Goal: Obtain resource: Download file/media

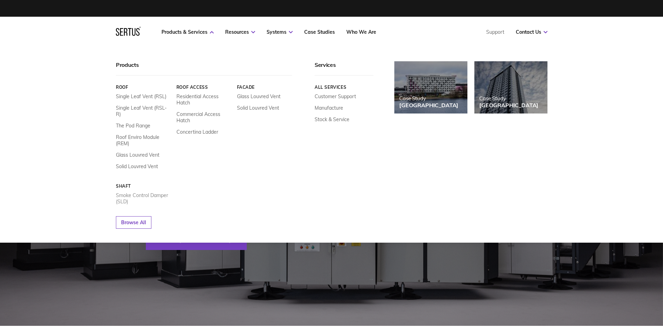
click at [147, 192] on link "Smoke Control Damper (SLD)" at bounding box center [143, 198] width 55 height 13
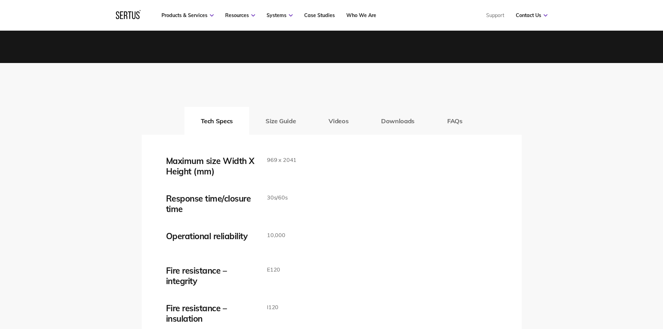
scroll to position [1079, 0]
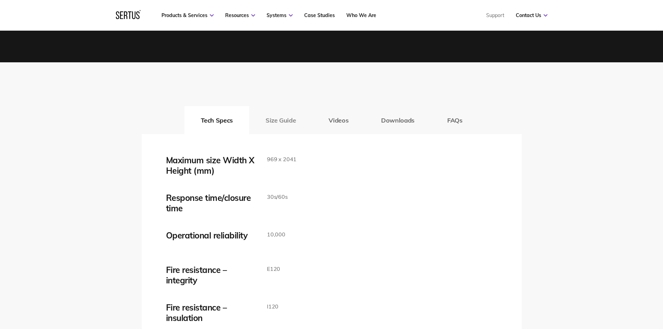
click at [281, 123] on button "Size Guide" at bounding box center [280, 120] width 63 height 28
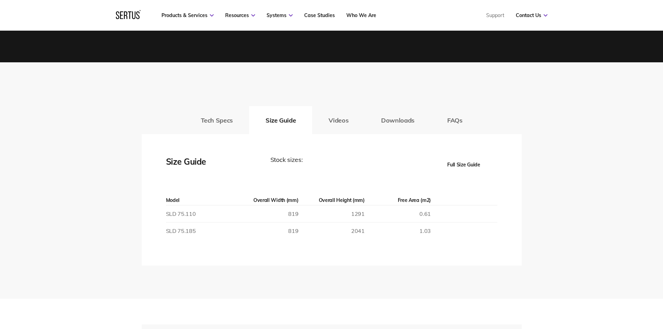
click at [465, 164] on button "Full Size Guide" at bounding box center [464, 164] width 67 height 19
click at [462, 163] on button "Full Size Guide" at bounding box center [464, 164] width 67 height 19
click at [300, 161] on div "Stock sizes:" at bounding box center [332, 164] width 125 height 19
click at [435, 160] on button "Full Size Guide" at bounding box center [464, 164] width 67 height 19
click at [465, 163] on button "Full Size Guide" at bounding box center [464, 164] width 67 height 19
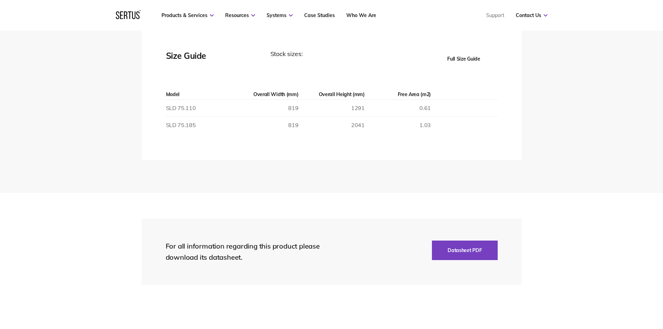
scroll to position [1183, 0]
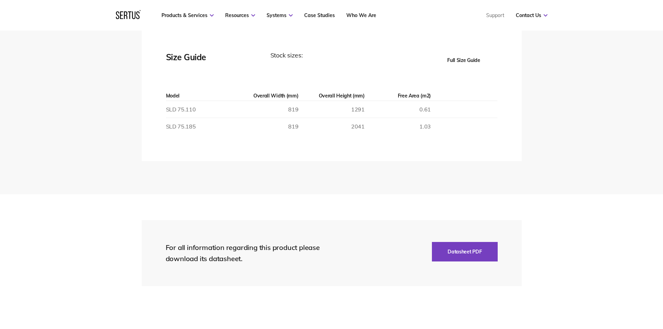
click at [462, 61] on button "Full Size Guide" at bounding box center [464, 59] width 67 height 19
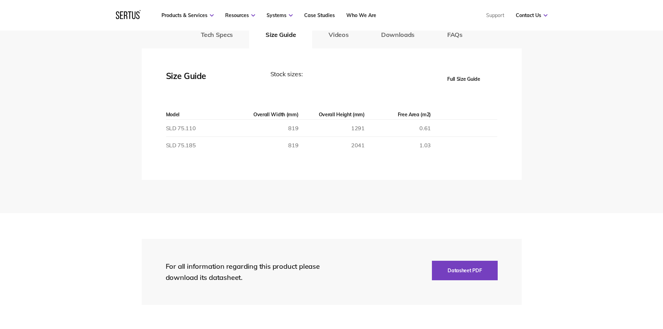
scroll to position [1149, 0]
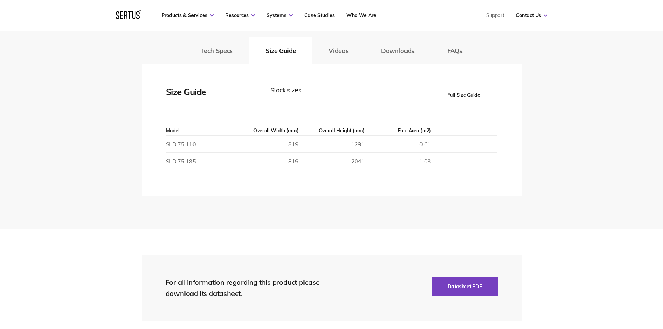
click at [296, 86] on div "Stock sizes:" at bounding box center [332, 94] width 125 height 19
click at [296, 89] on div "Stock sizes:" at bounding box center [332, 94] width 125 height 19
click at [479, 97] on button "Full Size Guide" at bounding box center [464, 94] width 67 height 19
click at [197, 142] on td "SLD 75.110" at bounding box center [199, 144] width 66 height 17
click at [404, 53] on button "Downloads" at bounding box center [398, 51] width 66 height 28
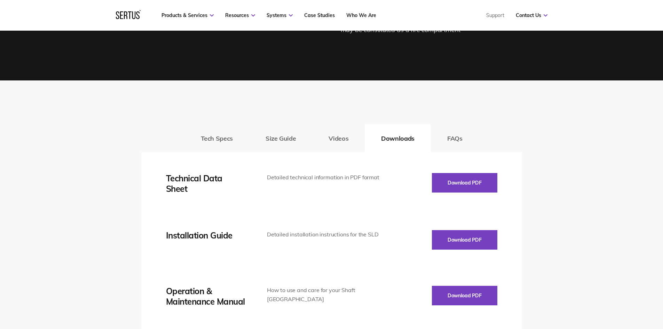
scroll to position [975, 0]
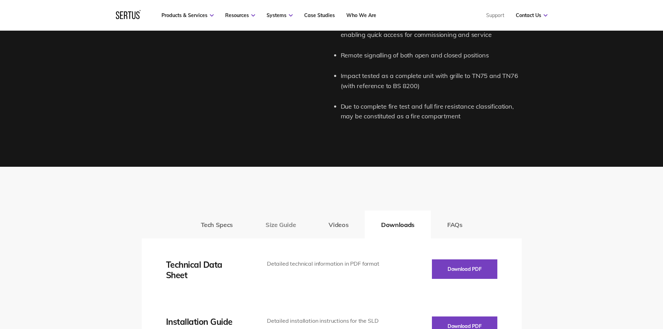
click at [291, 221] on button "Size Guide" at bounding box center [280, 225] width 63 height 28
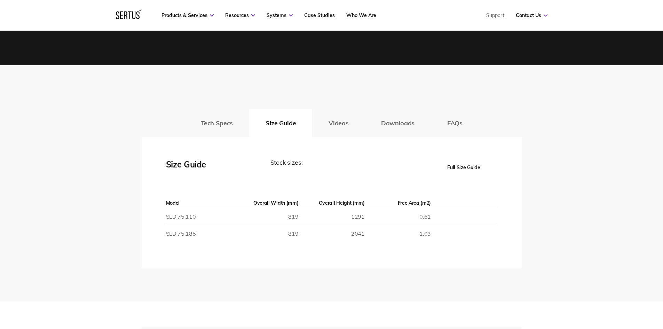
scroll to position [1079, 0]
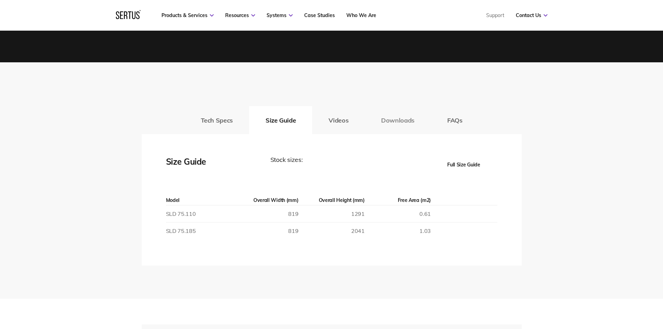
click at [389, 120] on button "Downloads" at bounding box center [398, 120] width 66 height 28
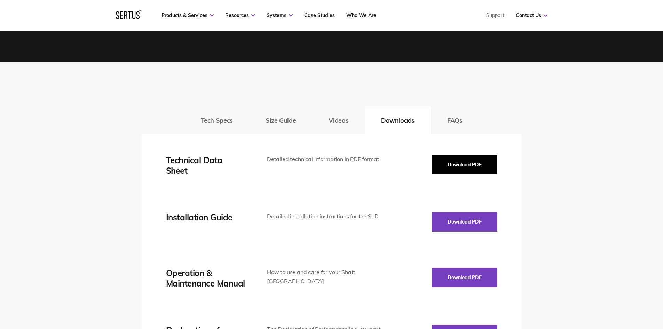
click at [439, 157] on button "Download PDF" at bounding box center [464, 164] width 65 height 19
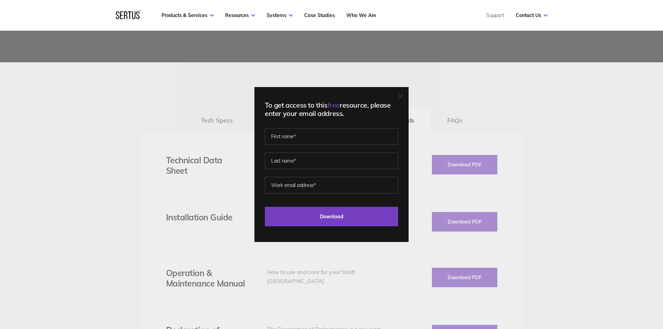
click at [447, 94] on div "To get access to this free resource, please enter your email address. Last Down…" at bounding box center [331, 164] width 663 height 329
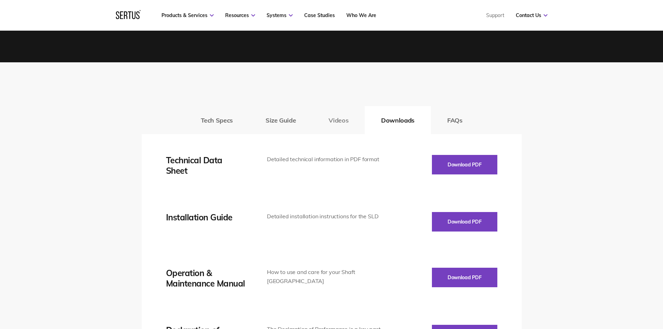
click at [326, 121] on button "Videos" at bounding box center [338, 120] width 53 height 28
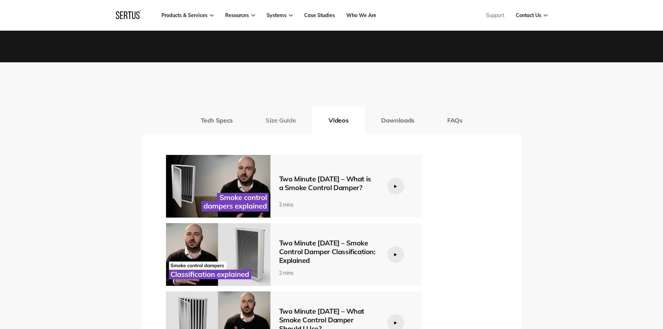
click at [291, 122] on button "Size Guide" at bounding box center [280, 120] width 63 height 28
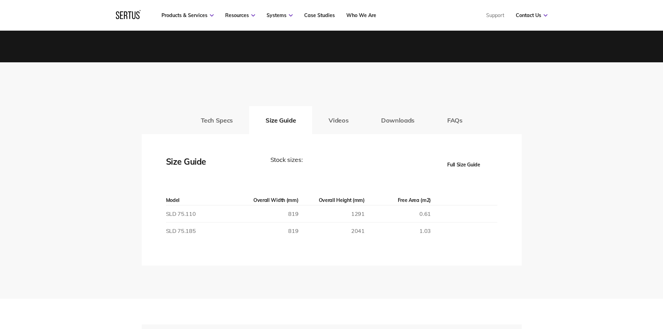
click at [463, 166] on button "Full Size Guide" at bounding box center [464, 164] width 67 height 19
click at [470, 160] on button "Full Size Guide" at bounding box center [464, 164] width 67 height 19
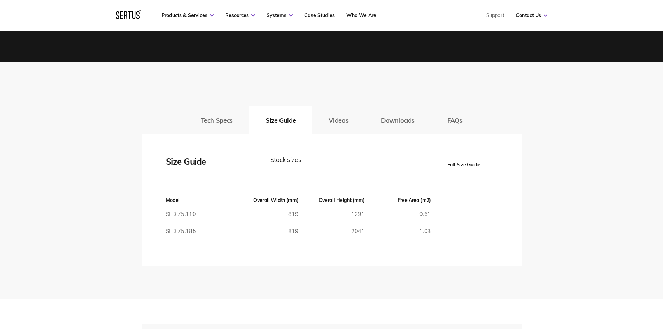
click at [470, 163] on button "Full Size Guide" at bounding box center [464, 164] width 67 height 19
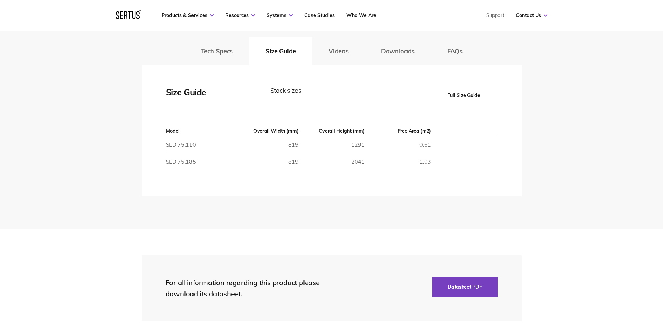
scroll to position [1149, 0]
click at [292, 93] on div "Stock sizes:" at bounding box center [332, 94] width 125 height 19
click at [210, 95] on div "Size Guide" at bounding box center [201, 94] width 70 height 19
click at [456, 98] on button "Full Size Guide" at bounding box center [464, 94] width 67 height 19
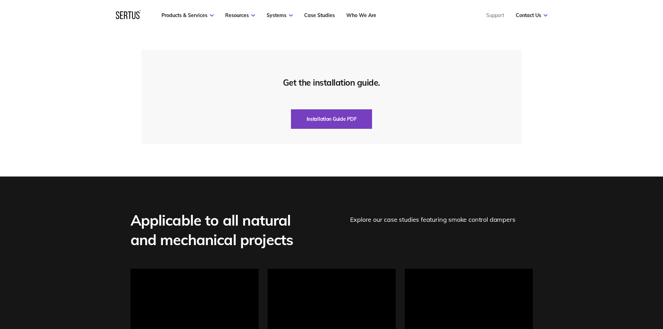
scroll to position [1532, 0]
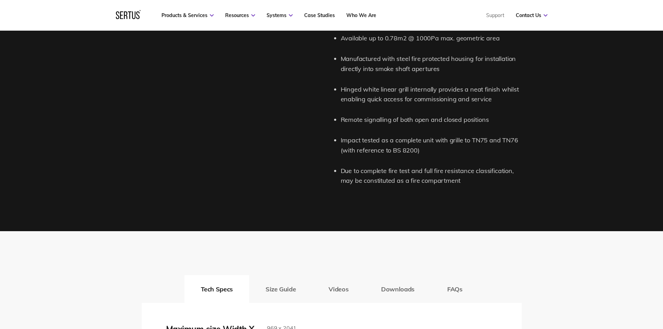
scroll to position [1009, 0]
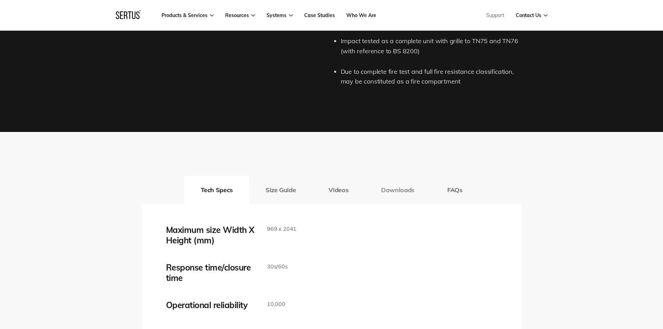
click at [383, 191] on button "Downloads" at bounding box center [398, 190] width 66 height 28
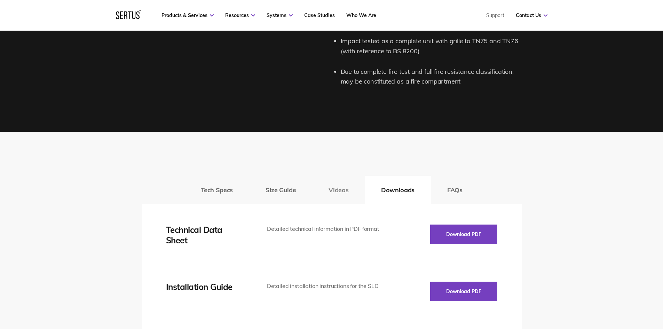
click at [359, 188] on button "Videos" at bounding box center [338, 190] width 53 height 28
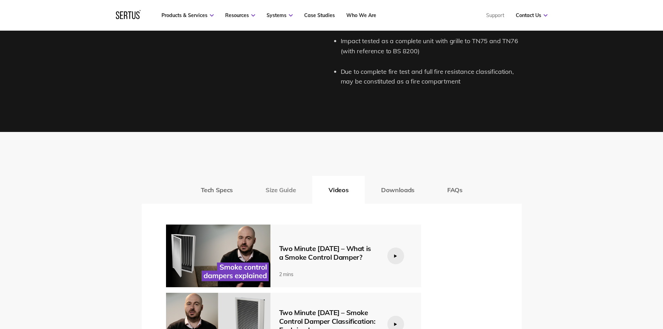
click at [288, 188] on button "Size Guide" at bounding box center [280, 190] width 63 height 28
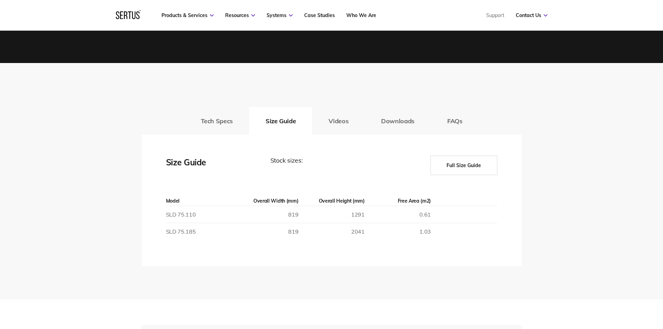
scroll to position [1079, 0]
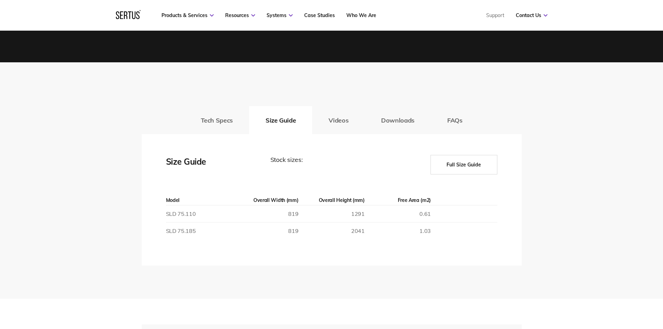
click at [480, 166] on button "Full Size Guide" at bounding box center [464, 164] width 67 height 19
click at [477, 167] on button "Full Size Guide" at bounding box center [464, 164] width 67 height 19
click at [476, 167] on button "Full Size Guide" at bounding box center [464, 164] width 67 height 19
click at [455, 167] on button "Full Size Guide" at bounding box center [464, 164] width 67 height 19
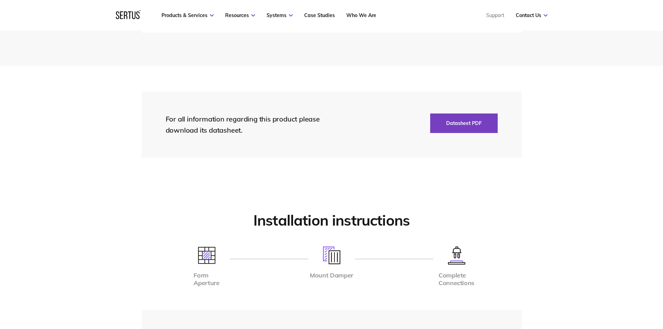
scroll to position [1218, 0]
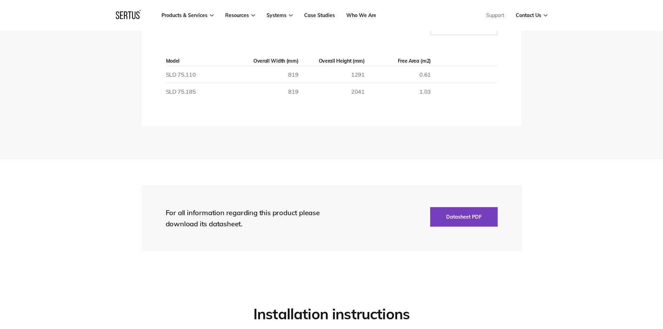
click at [457, 206] on div "For all information regarding this product please download its datasheet. Datas…" at bounding box center [332, 218] width 380 height 66
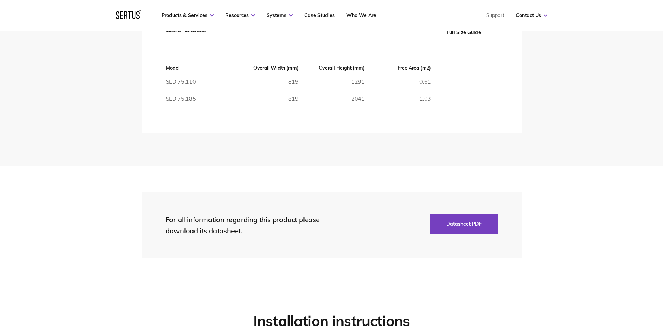
scroll to position [1044, 0]
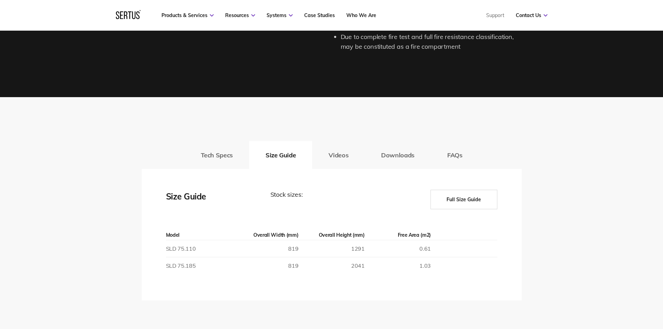
click at [475, 1] on nav "Products & Services Resources Systems Case Studies Who We Are Support Contact U…" at bounding box center [332, 15] width 432 height 31
